Goal: Task Accomplishment & Management: Manage account settings

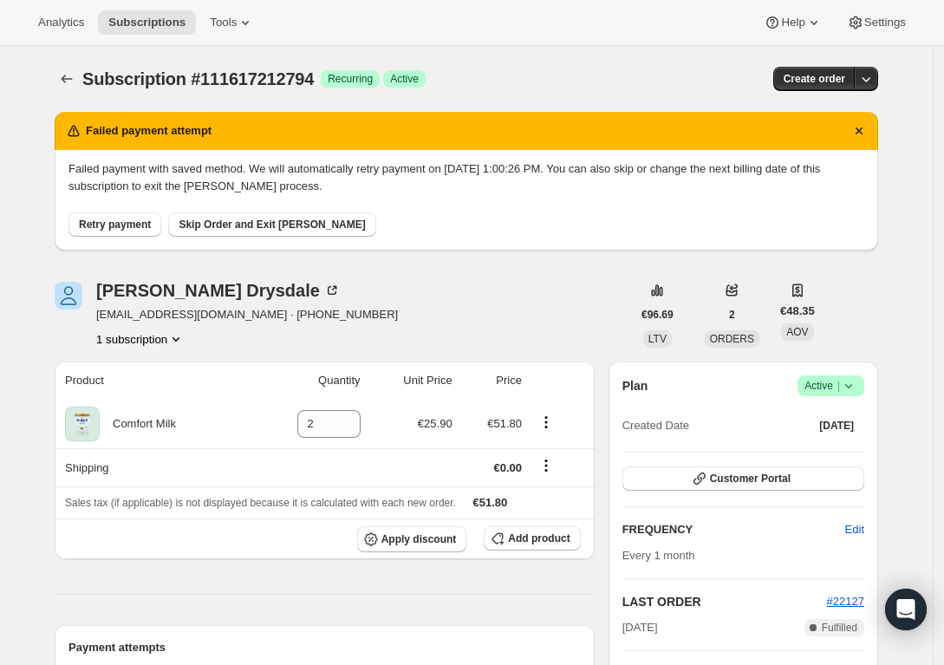
click at [829, 237] on div "Failed payment with saved method. We will automatically retry payment on [DATE]…" at bounding box center [467, 200] width 824 height 101
click at [830, 382] on span "Active |" at bounding box center [831, 385] width 53 height 17
click at [821, 450] on span "Cancel subscription" at bounding box center [829, 448] width 98 height 13
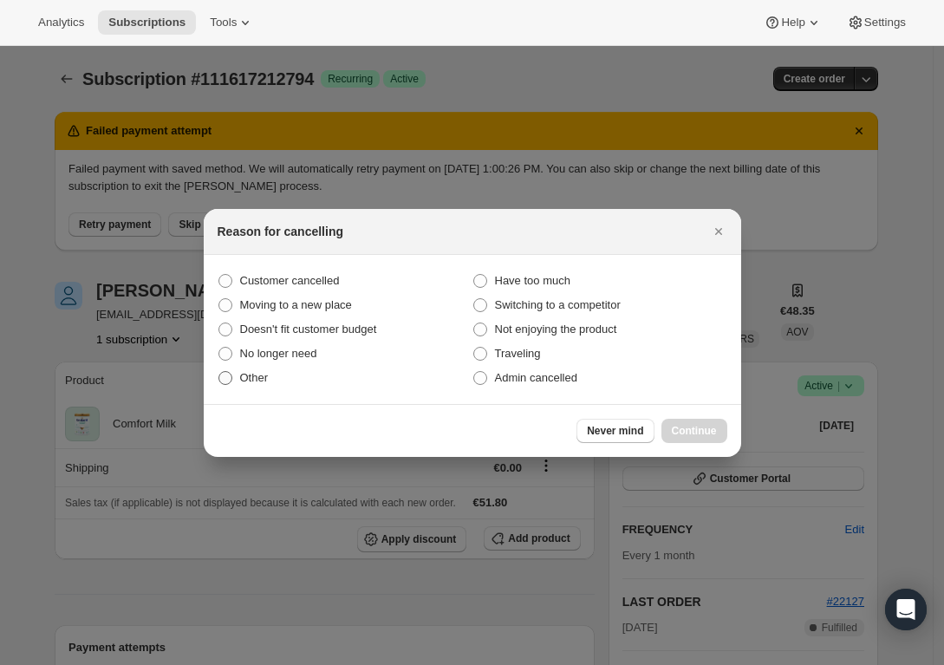
drag, startPoint x: 257, startPoint y: 373, endPoint x: 302, endPoint y: 386, distance: 46.9
click at [257, 372] on span "Other" at bounding box center [254, 377] width 29 height 13
click at [219, 372] on input "Other" at bounding box center [218, 371] width 1 height 1
radio input "true"
click at [289, 348] on span "No longer need" at bounding box center [278, 353] width 77 height 13
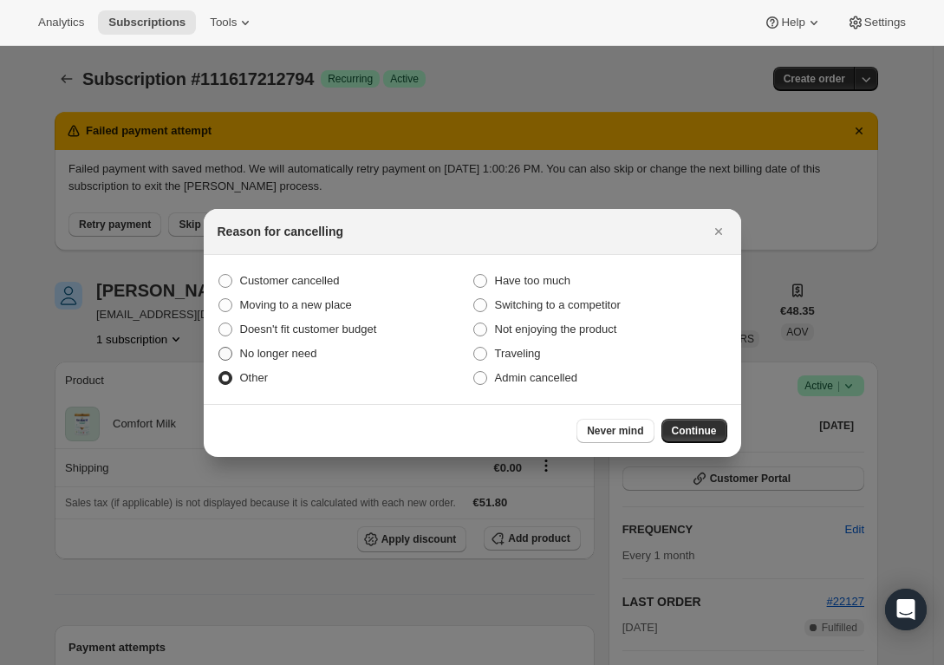
click at [219, 348] on input "No longer need" at bounding box center [218, 347] width 1 height 1
radio input "true"
radio input "false"
click at [692, 430] on span "Continue" at bounding box center [694, 431] width 45 height 14
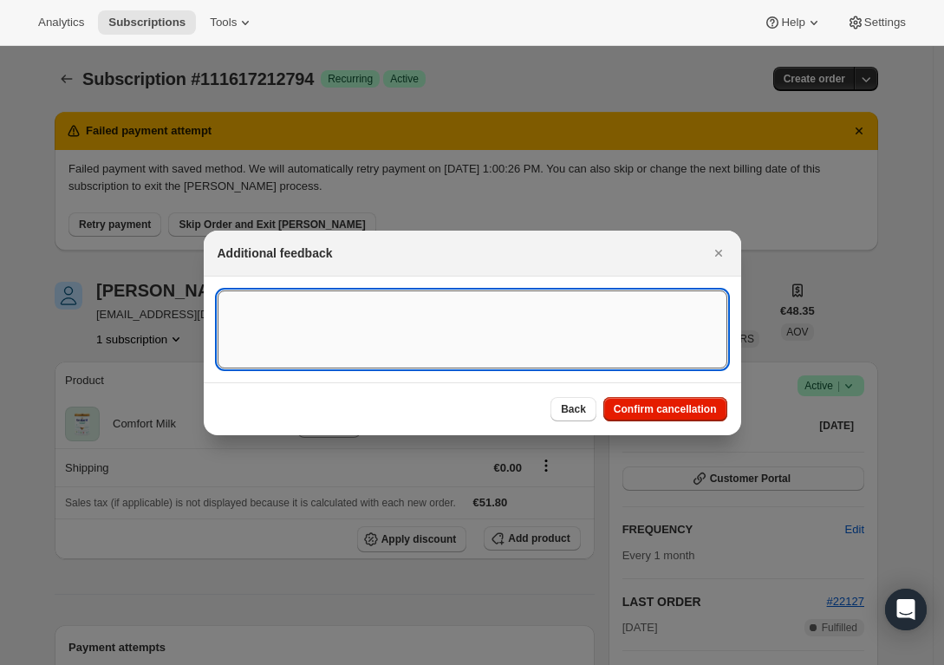
click at [375, 301] on textarea ":rbj:" at bounding box center [473, 329] width 510 height 78
paste textarea "[URL][DOMAIN_NAME]"
type textarea "[URL][DOMAIN_NAME]"
click at [656, 408] on span "Confirm cancellation" at bounding box center [665, 409] width 103 height 14
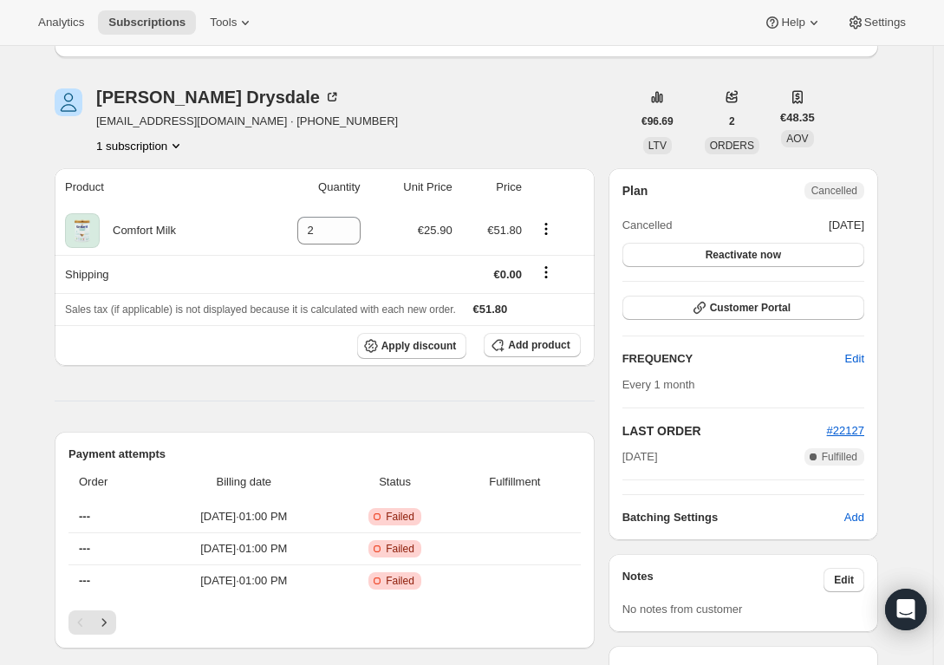
scroll to position [277, 0]
